Goal: Navigation & Orientation: Find specific page/section

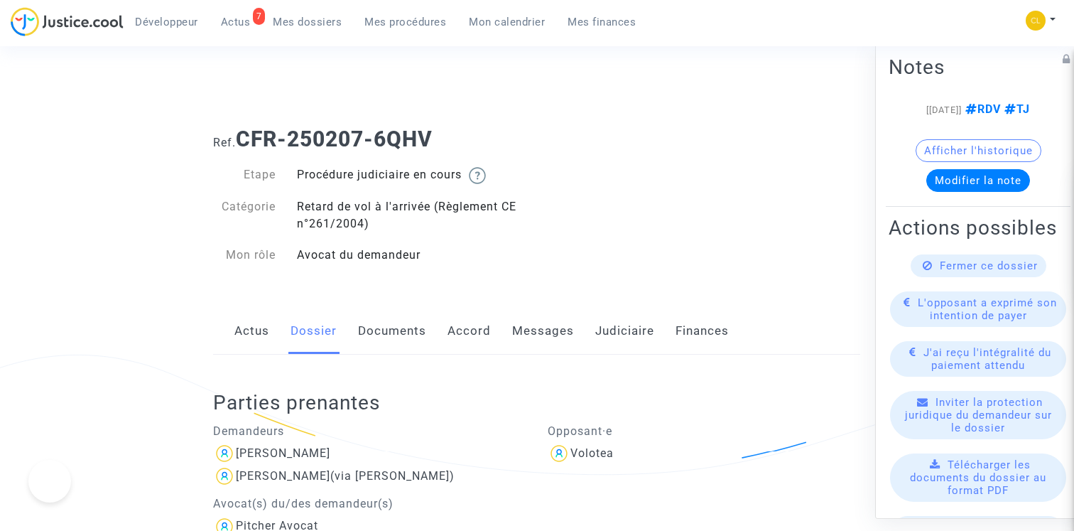
click at [419, 30] on link "Mes procédures" at bounding box center [405, 21] width 104 height 21
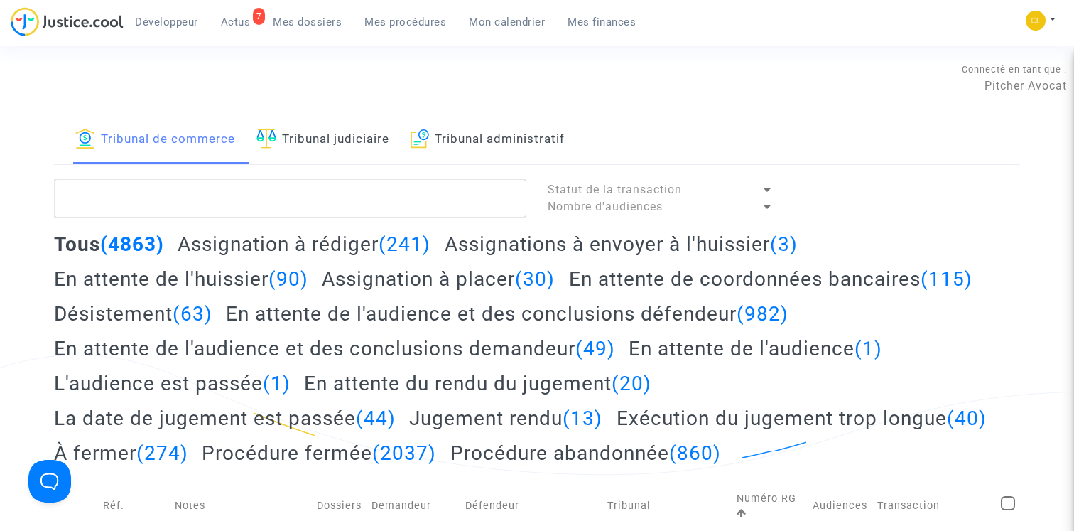
click at [546, 241] on h2 "Assignations à envoyer à l'huissier (3)" at bounding box center [621, 244] width 353 height 25
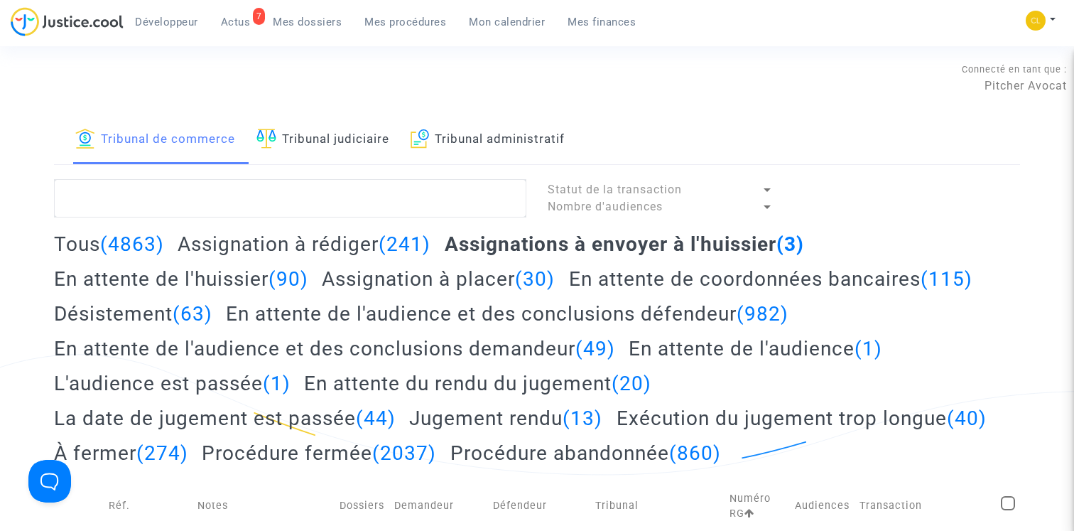
click at [472, 283] on h2 "Assignation à placer (30)" at bounding box center [438, 278] width 233 height 25
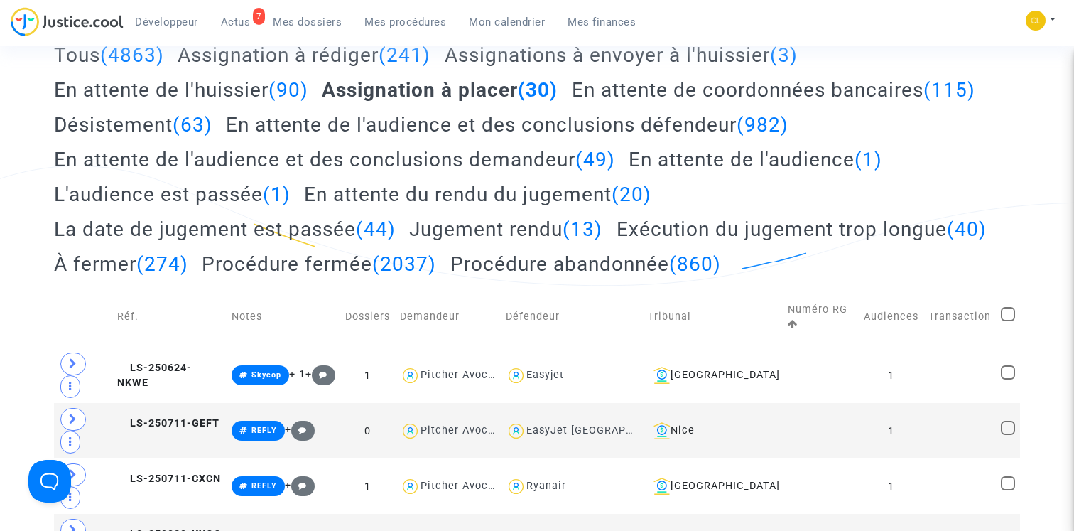
scroll to position [260, 0]
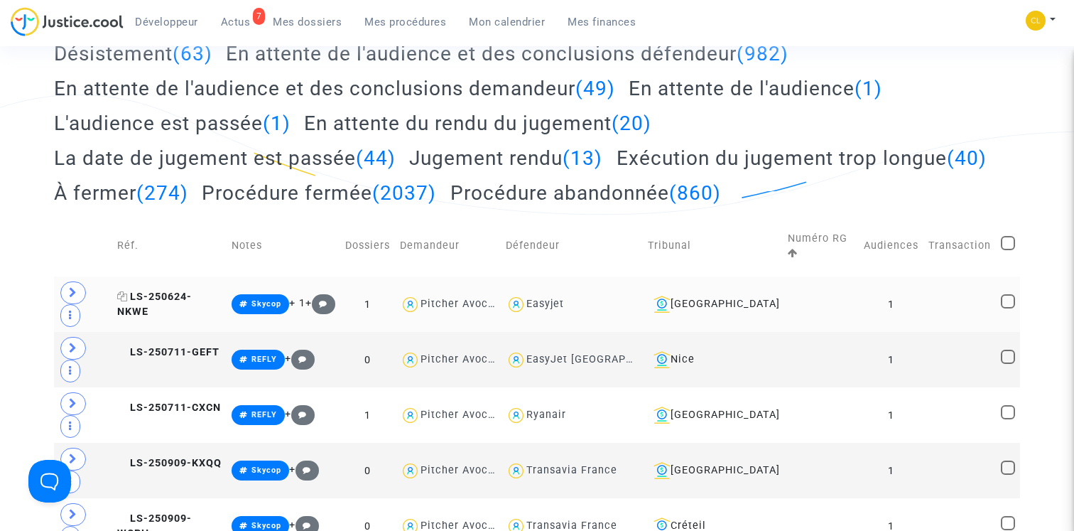
click at [192, 297] on span "LS-250624-NKWE" at bounding box center [154, 304] width 75 height 28
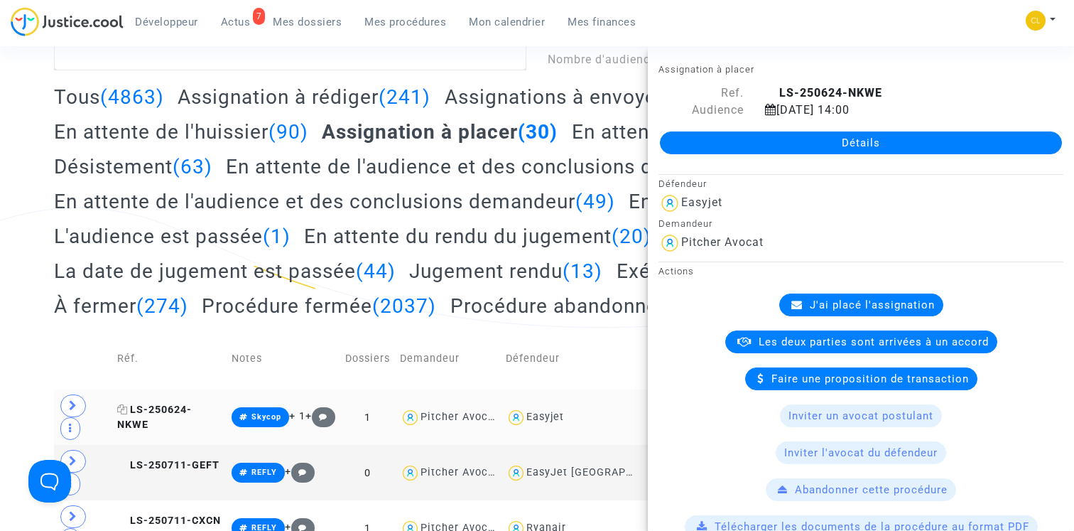
scroll to position [0, 0]
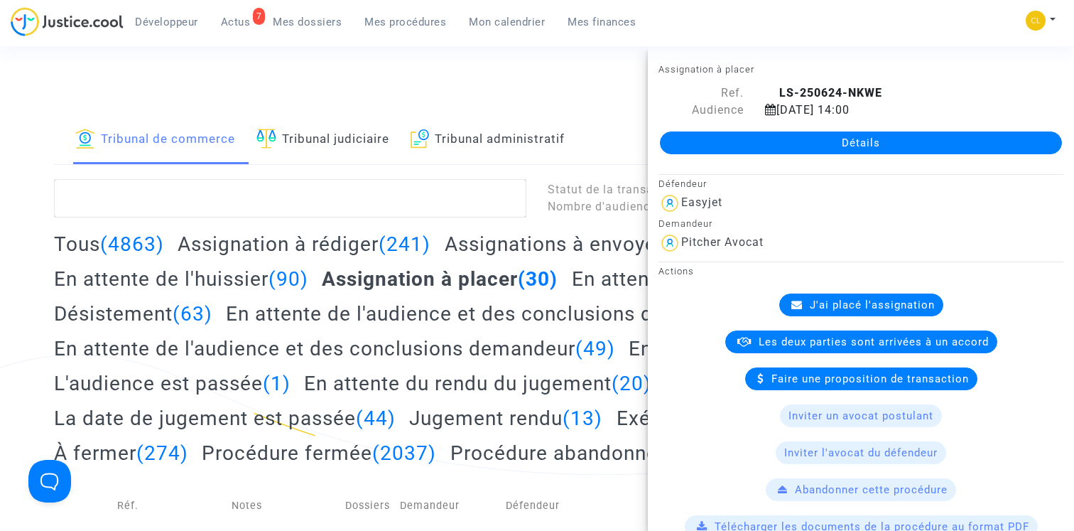
click at [331, 149] on link "Tribunal judiciaire" at bounding box center [322, 140] width 133 height 48
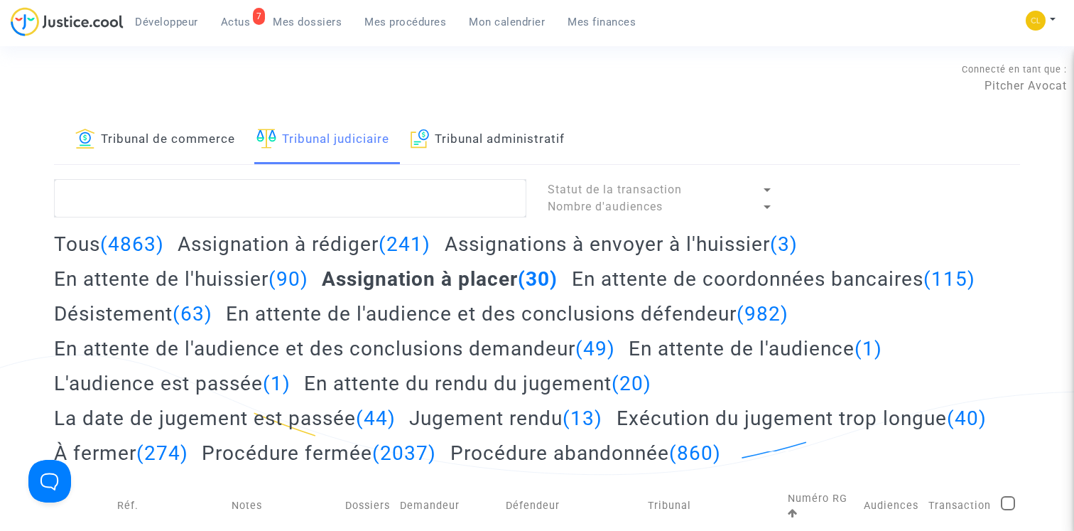
click at [304, 147] on link "Tribunal judiciaire" at bounding box center [322, 140] width 133 height 48
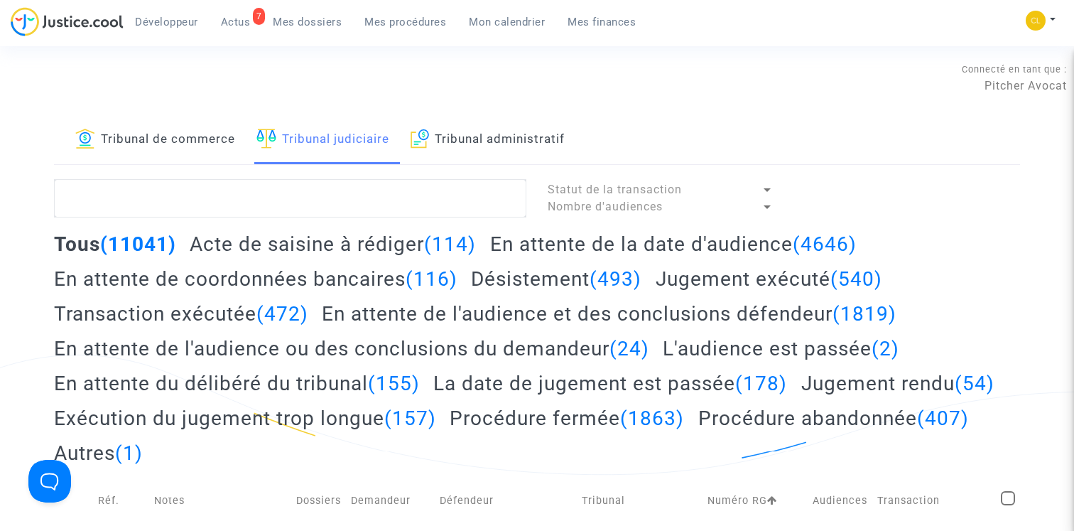
click at [487, 137] on link "Tribunal administratif" at bounding box center [488, 140] width 155 height 48
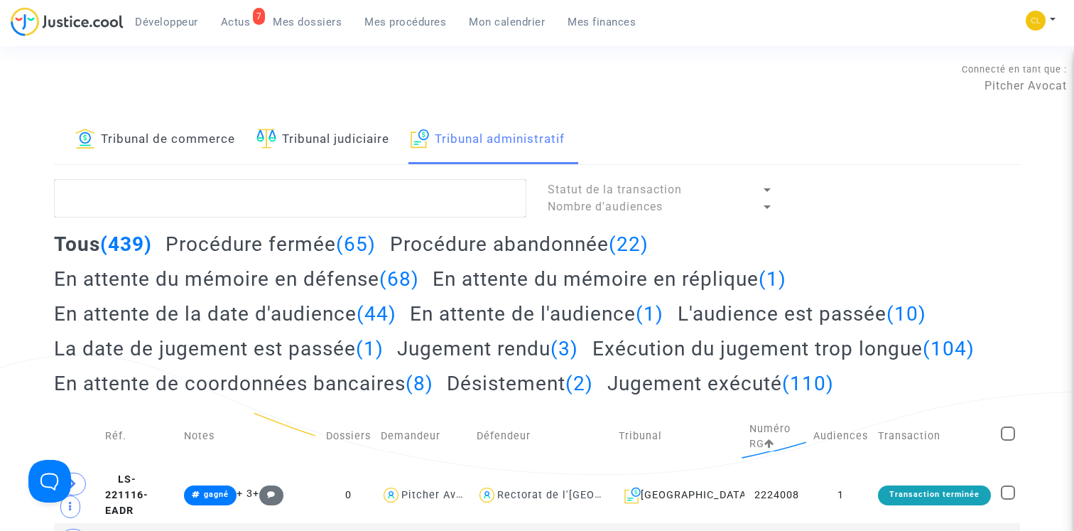
click at [346, 136] on link "Tribunal judiciaire" at bounding box center [322, 140] width 133 height 48
